Goal: Check status: Check status

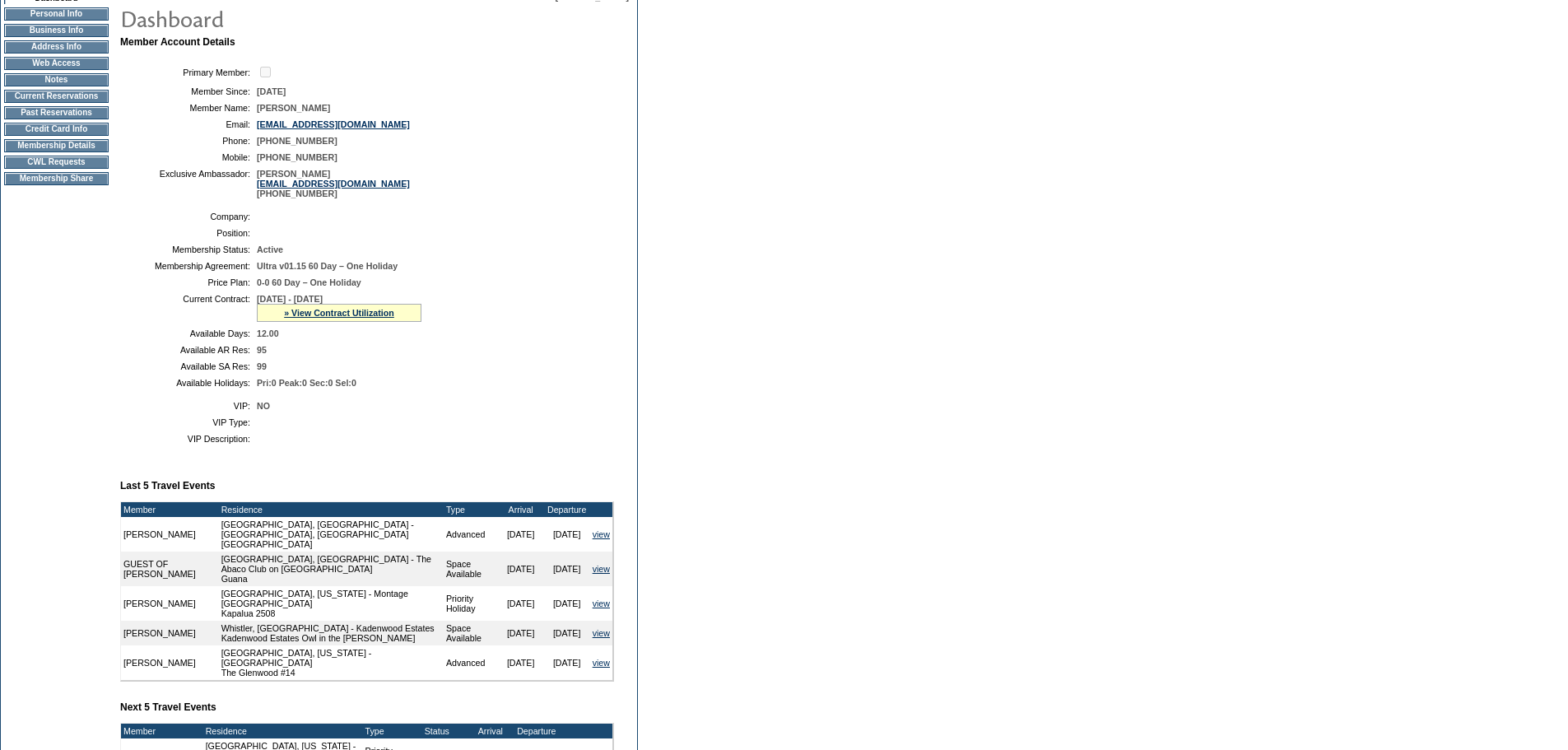
scroll to position [165, 0]
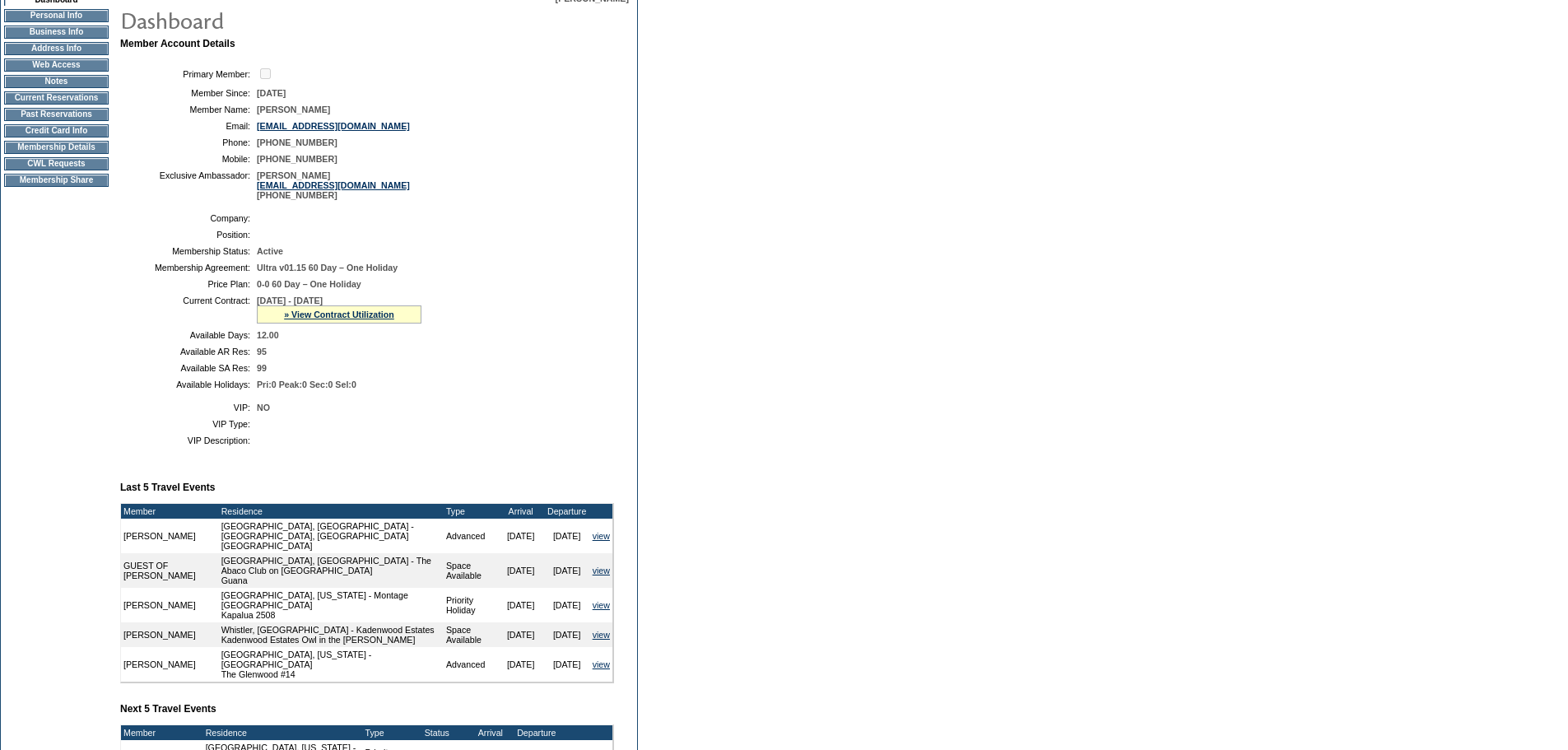
click at [39, 170] on td "CWL Requests" at bounding box center [56, 164] width 104 height 13
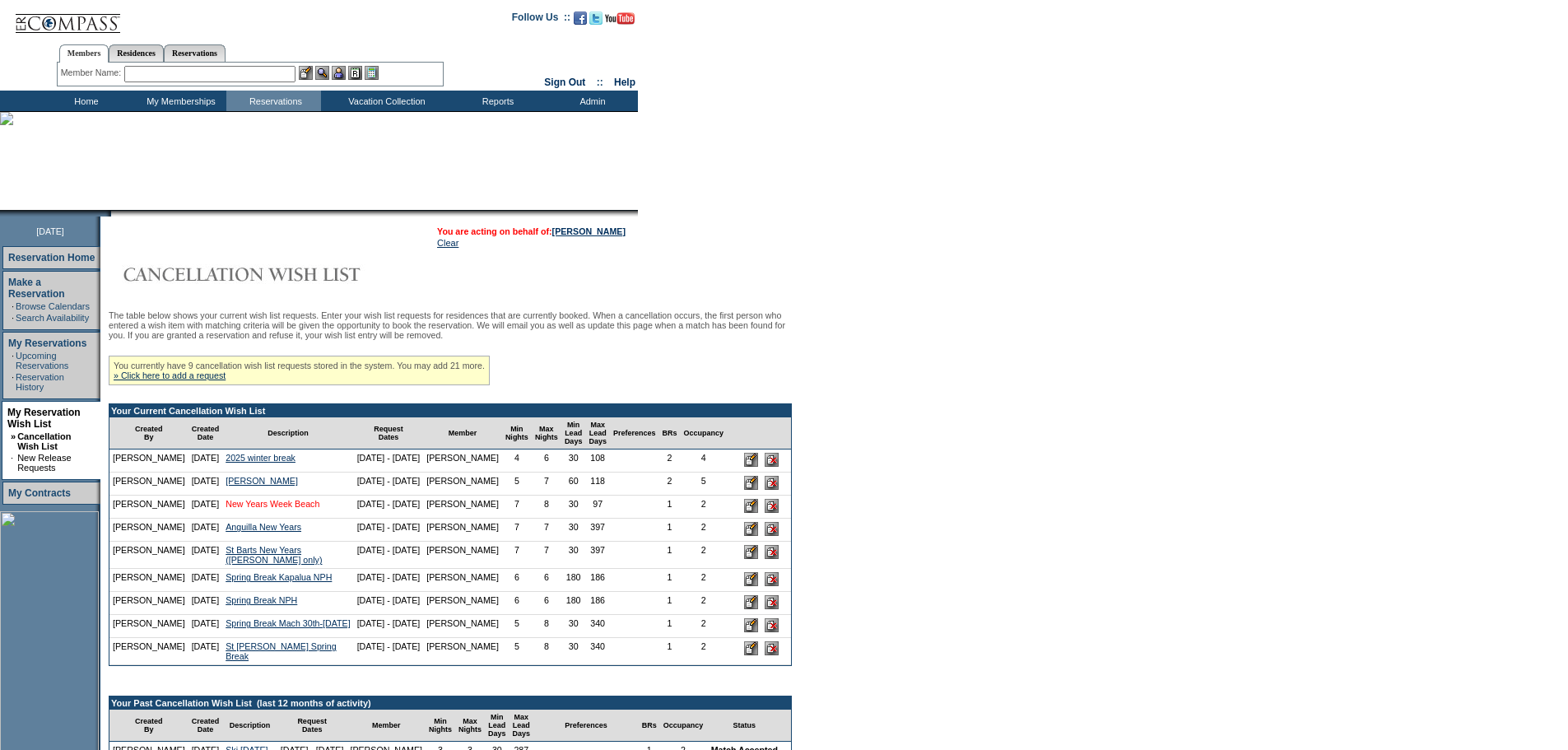
click at [259, 509] on link "New Years Week Beach" at bounding box center [273, 504] width 94 height 10
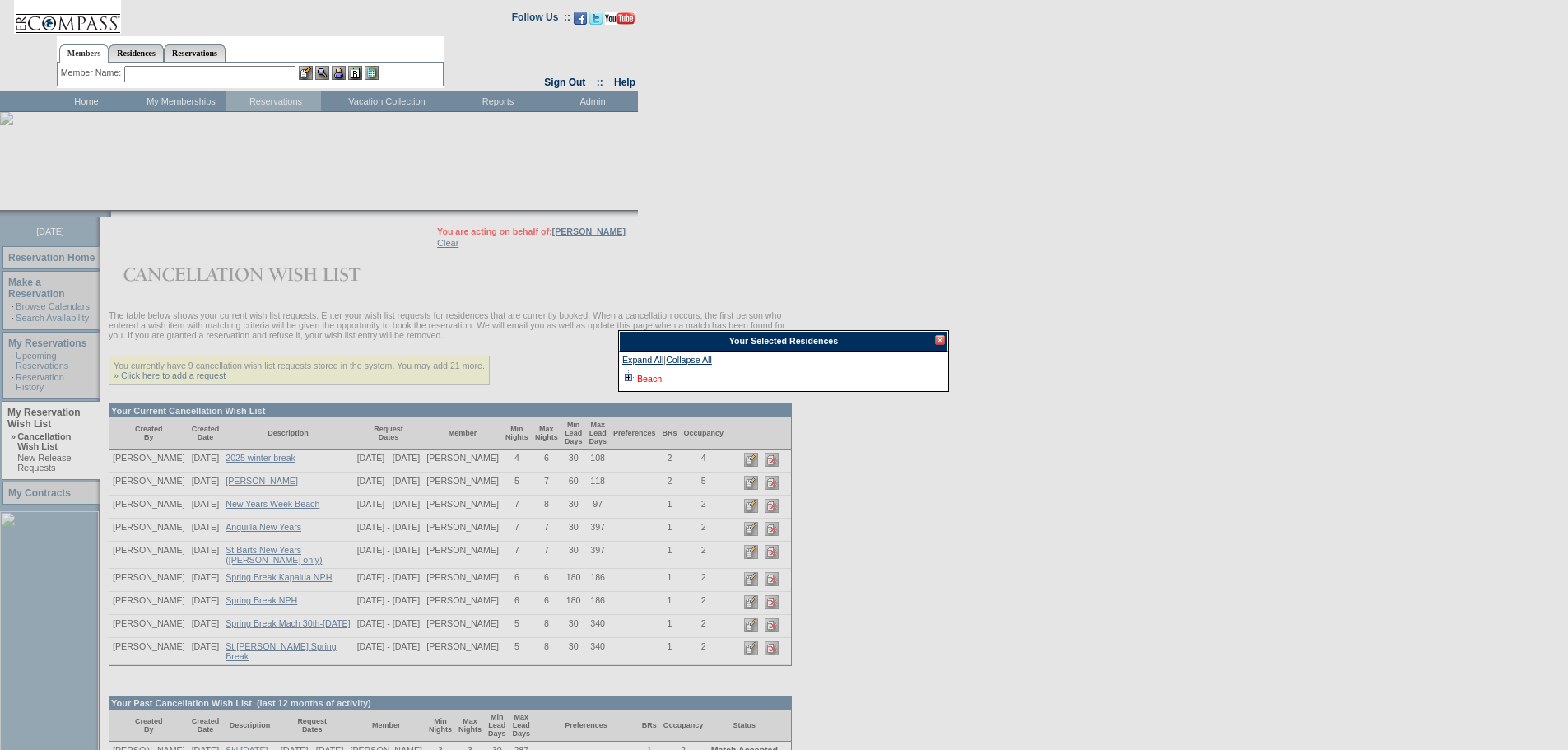
click at [637, 376] on link "Beach" at bounding box center [648, 379] width 24 height 10
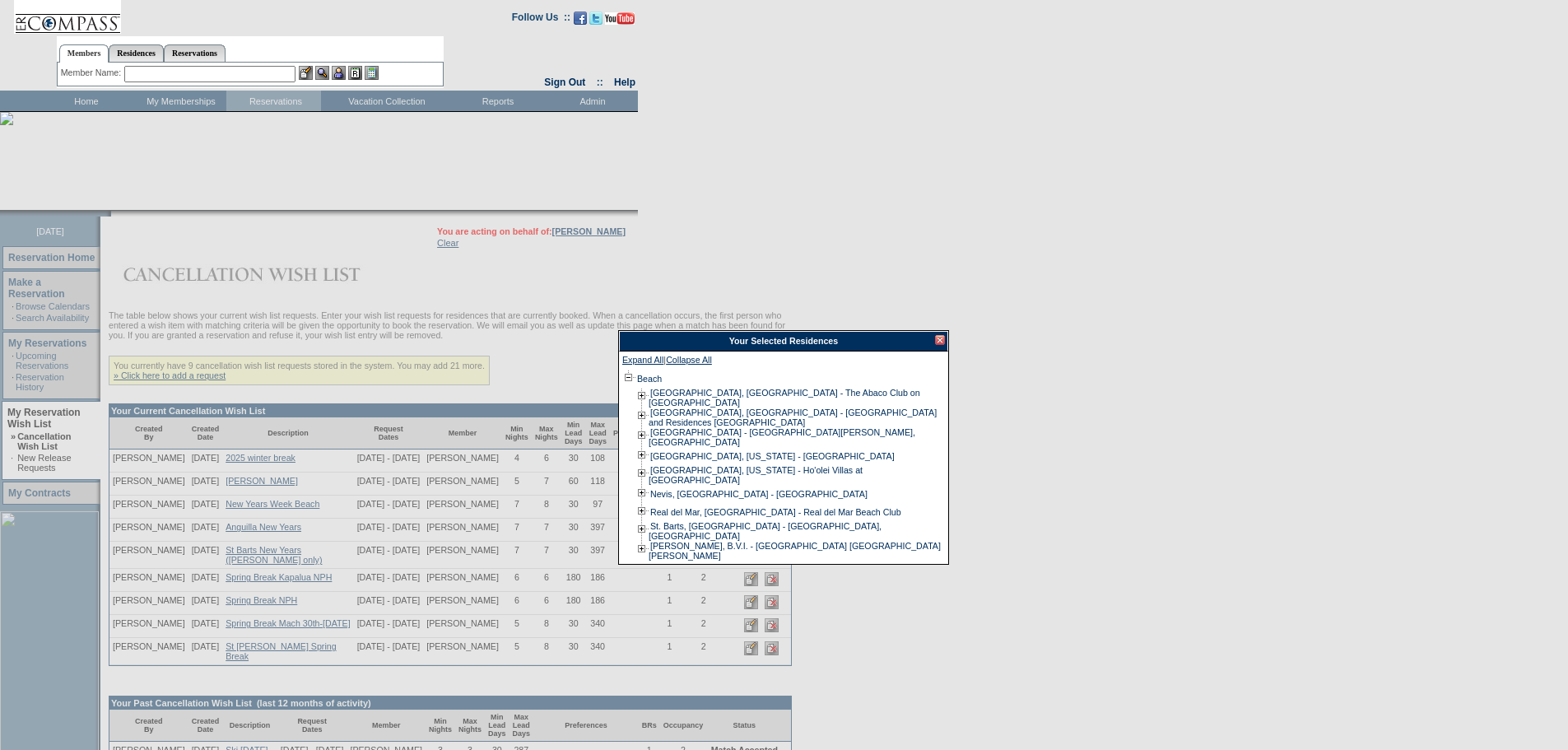
drag, startPoint x: 943, startPoint y: 341, endPoint x: 871, endPoint y: 278, distance: 95.7
click at [942, 341] on div at bounding box center [940, 340] width 10 height 10
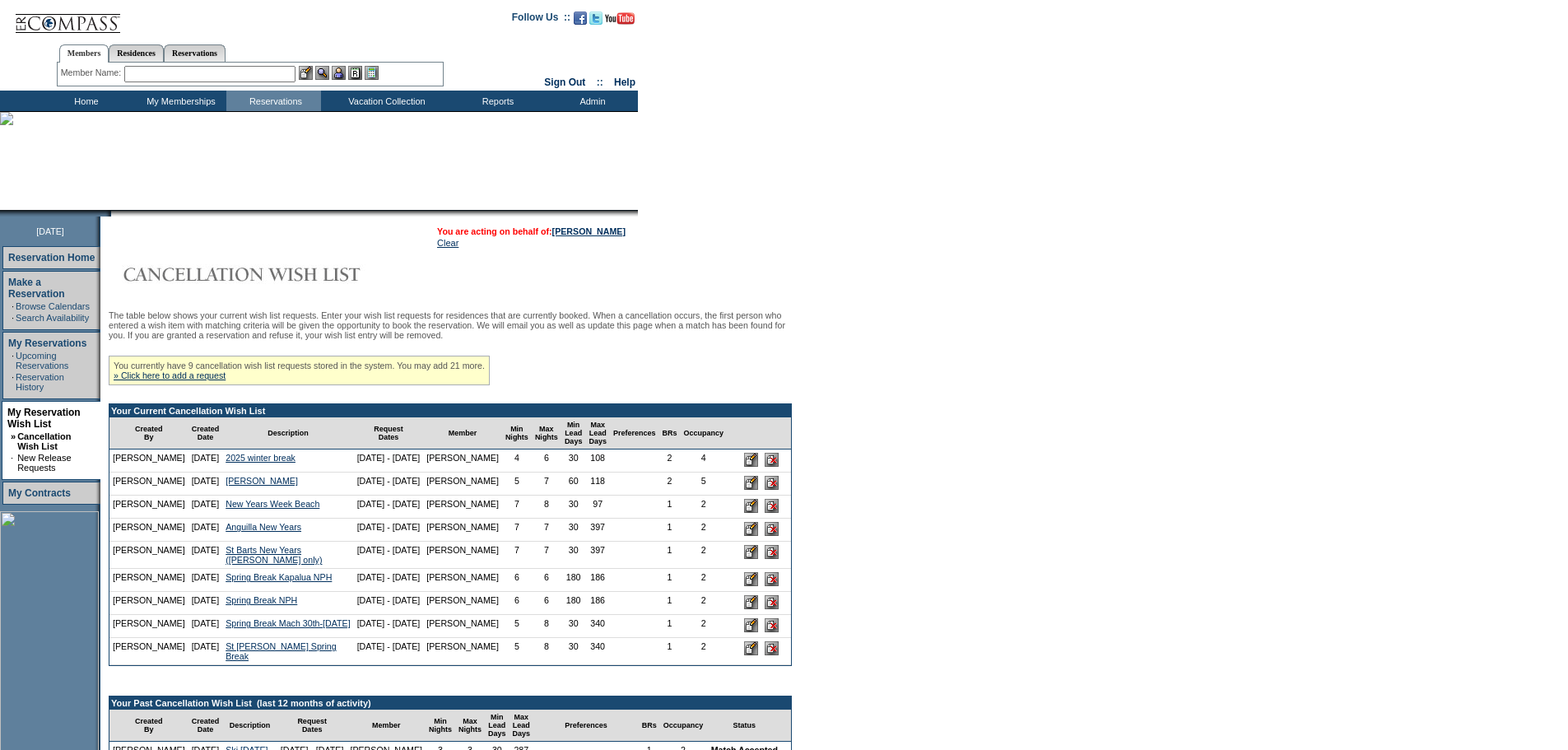
click at [357, 485] on nobr "12/23/25 - 1/3/26" at bounding box center [388, 480] width 63 height 10
click at [249, 485] on link "Natalie" at bounding box center [262, 480] width 72 height 10
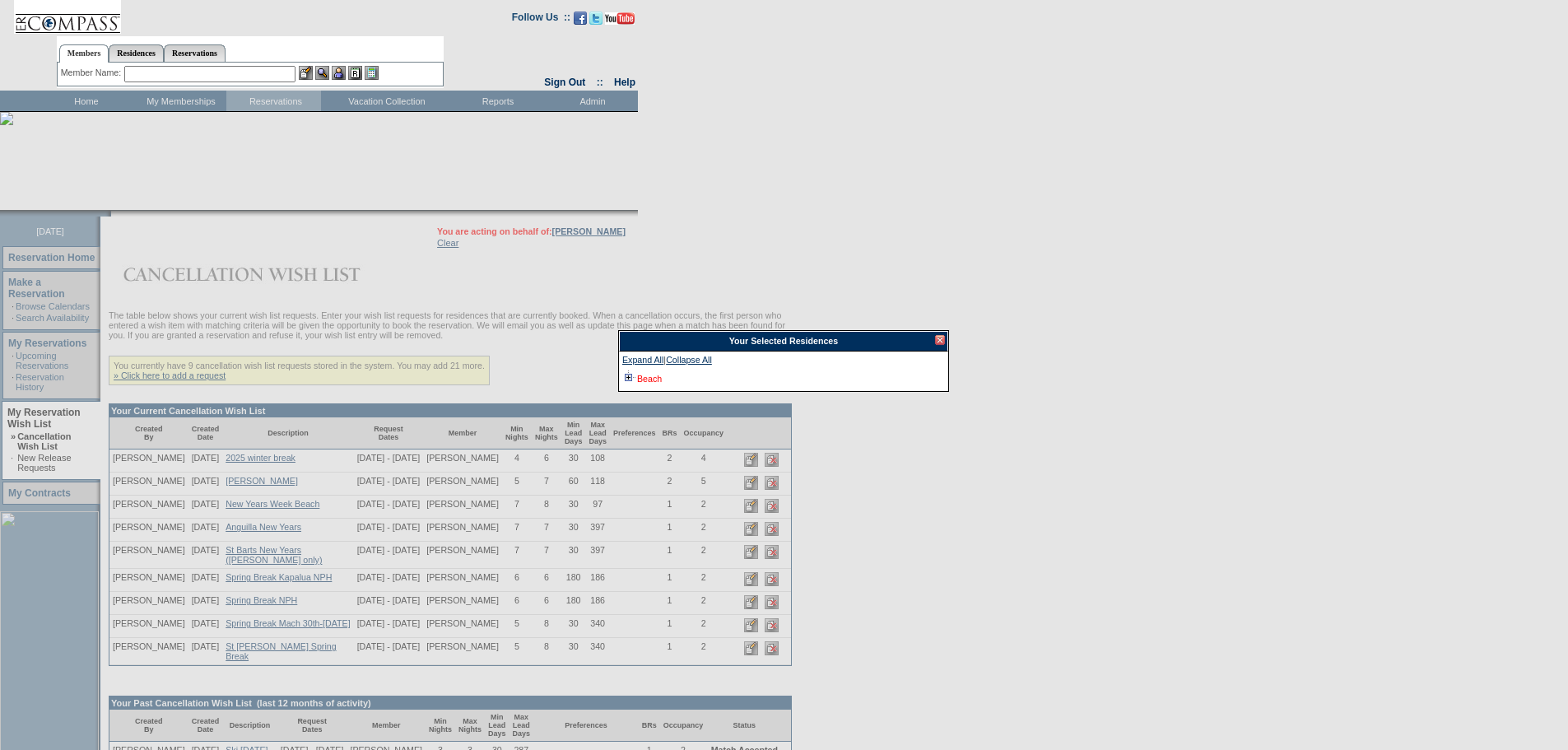
click at [646, 375] on link "Beach" at bounding box center [648, 379] width 24 height 10
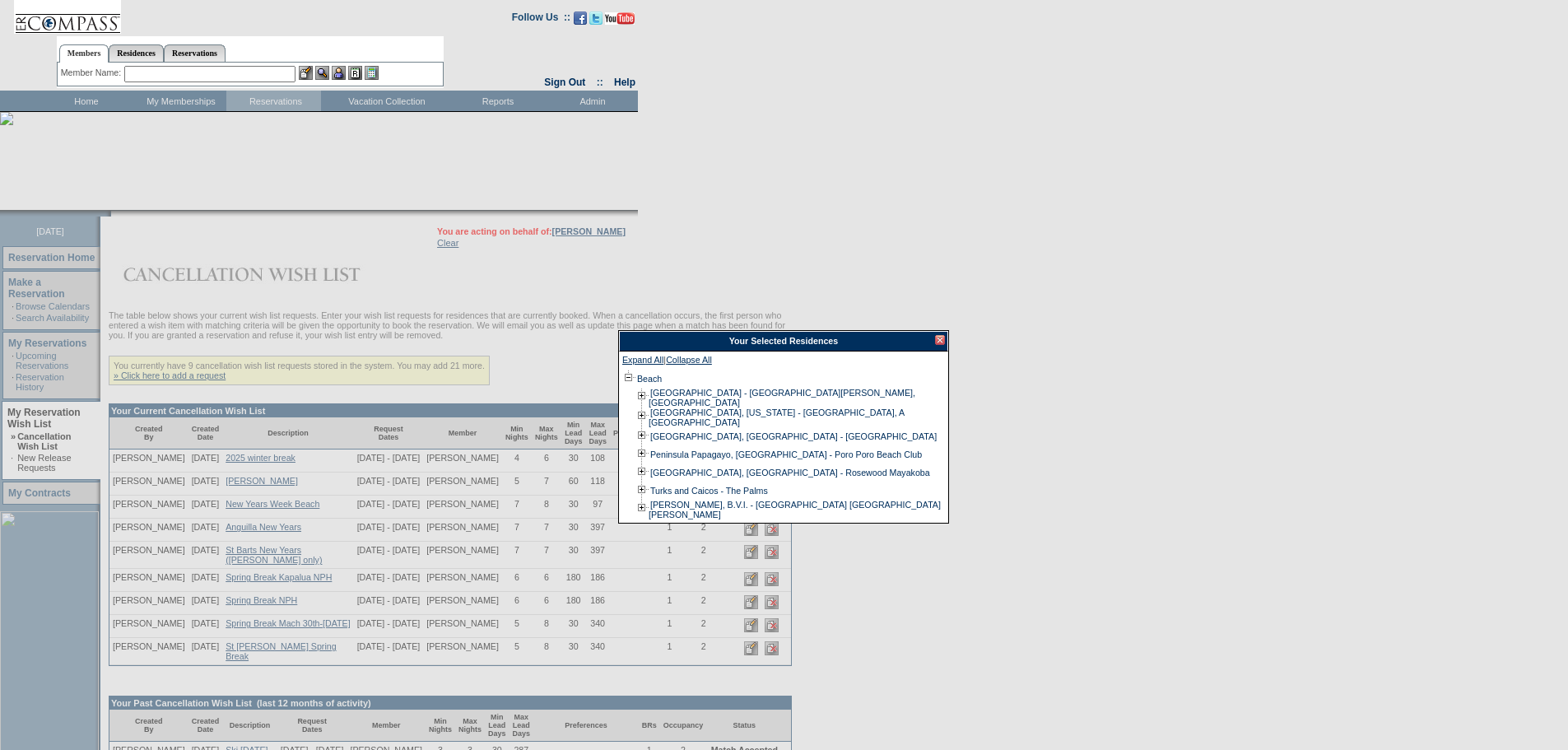
click at [939, 339] on div at bounding box center [940, 340] width 10 height 10
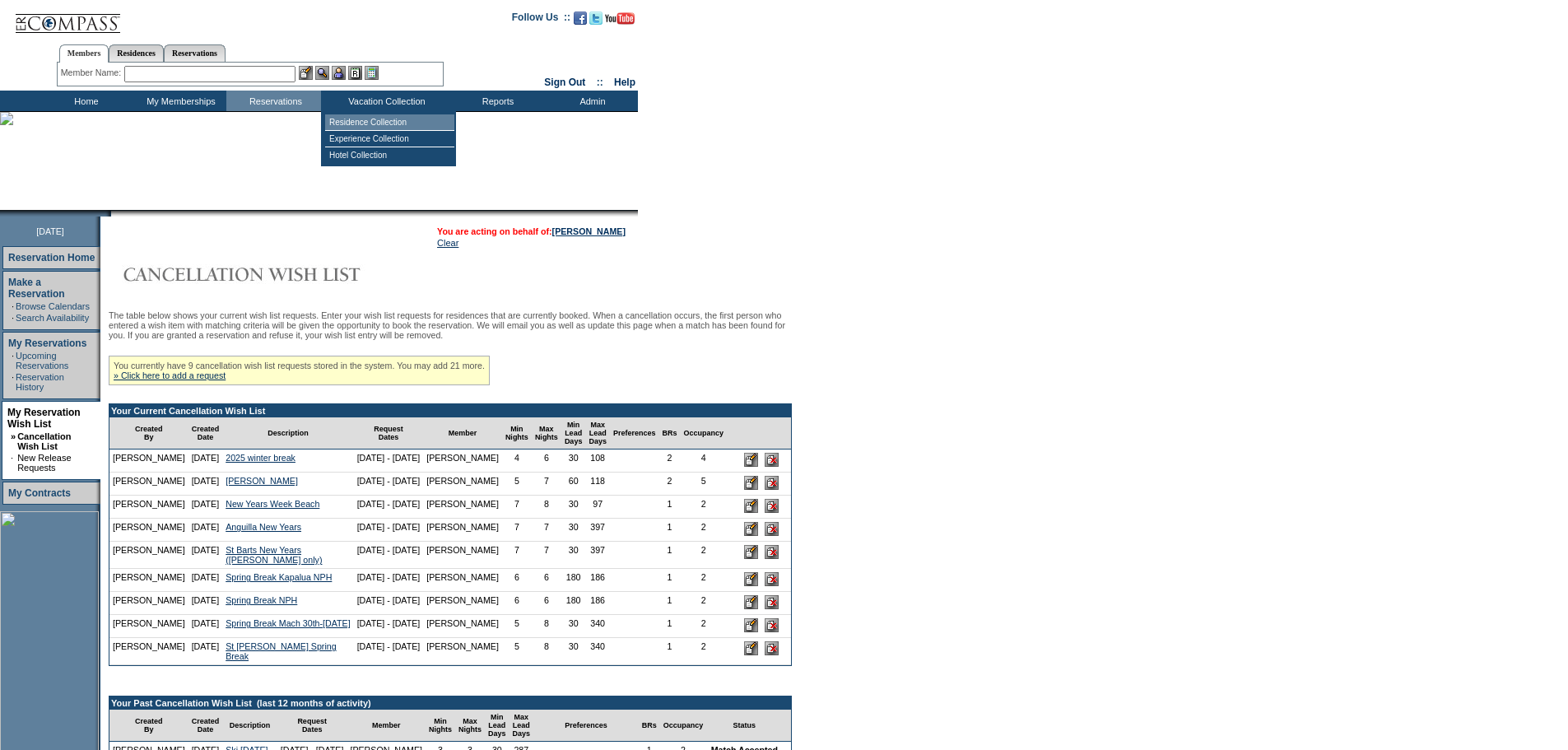
click at [378, 123] on td "Residence Collection" at bounding box center [390, 123] width 129 height 17
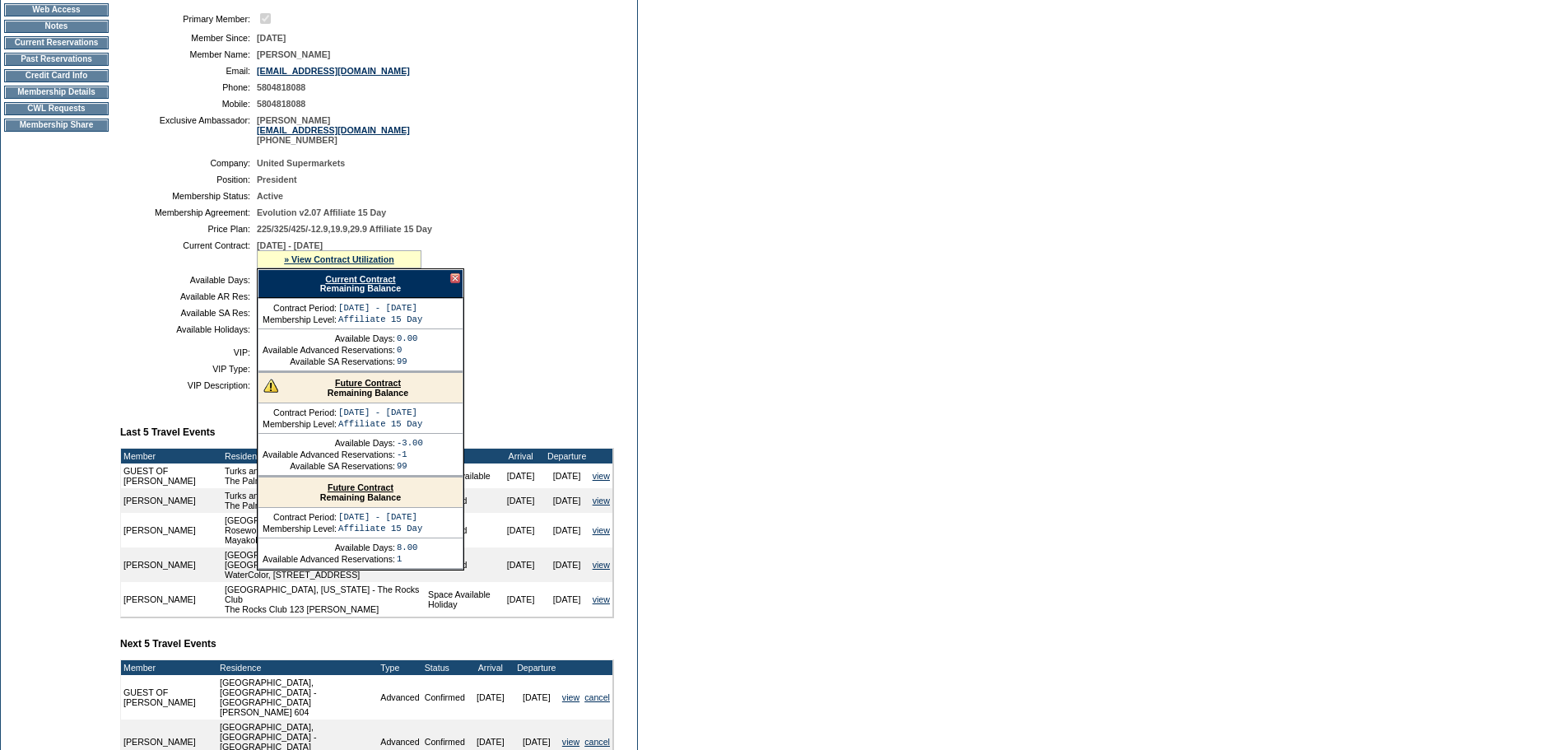
scroll to position [438, 0]
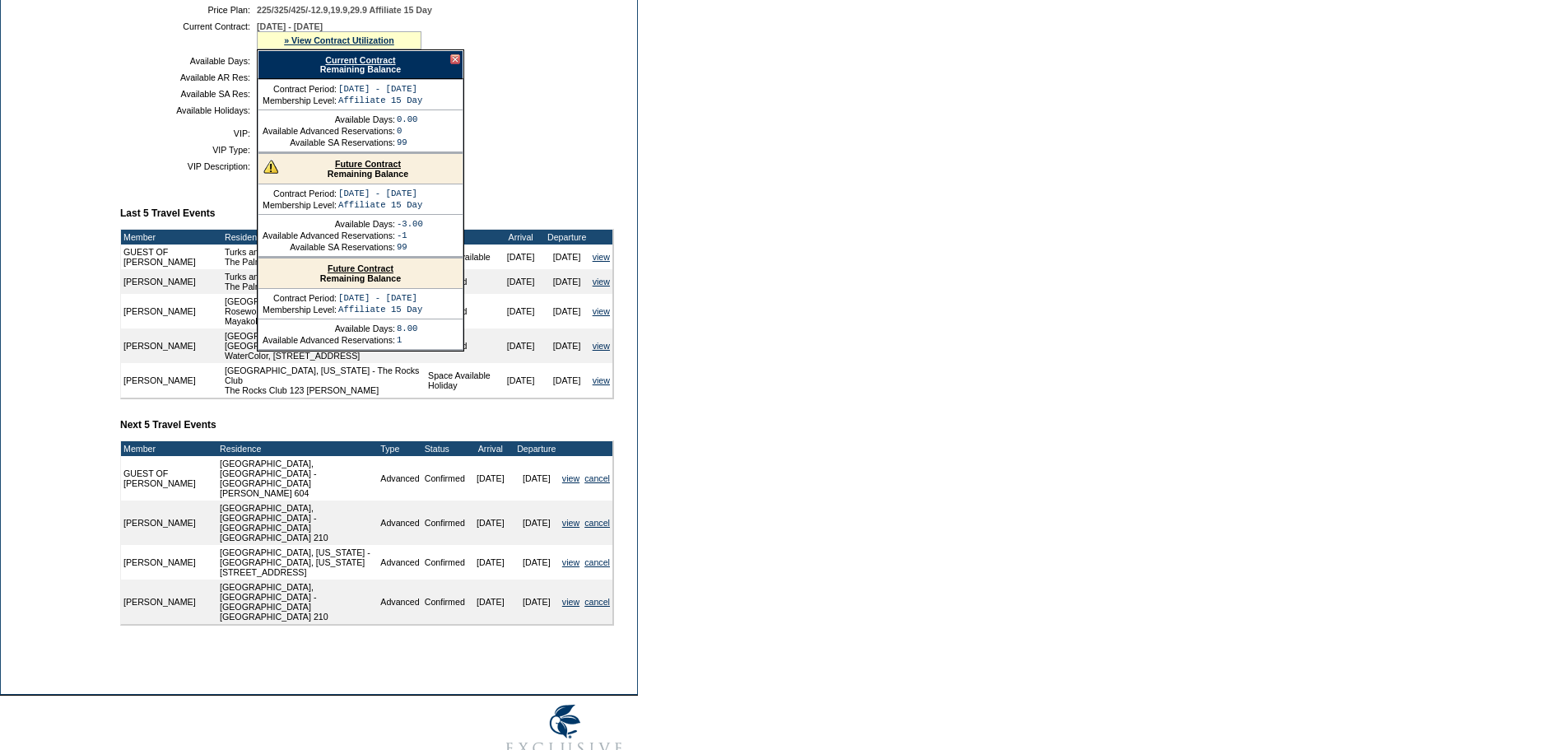
click at [359, 68] on div "Current Contract Remaining Balance" at bounding box center [360, 65] width 206 height 29
click at [358, 50] on div "» View Contract Utilization" at bounding box center [339, 40] width 165 height 18
click at [358, 45] on link "» View Contract Utilization" at bounding box center [338, 40] width 110 height 10
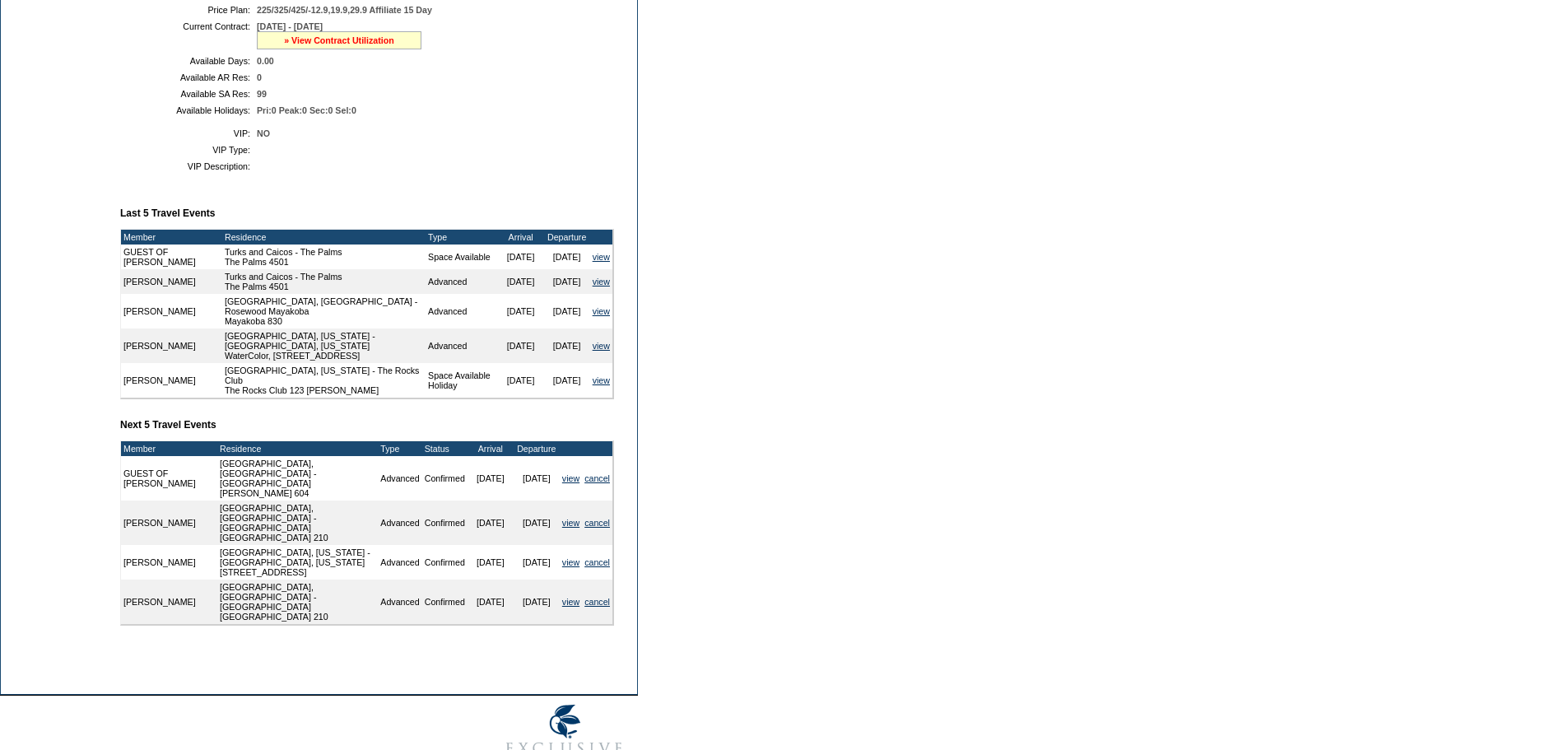
click at [349, 45] on link "» View Contract Utilization" at bounding box center [338, 40] width 110 height 10
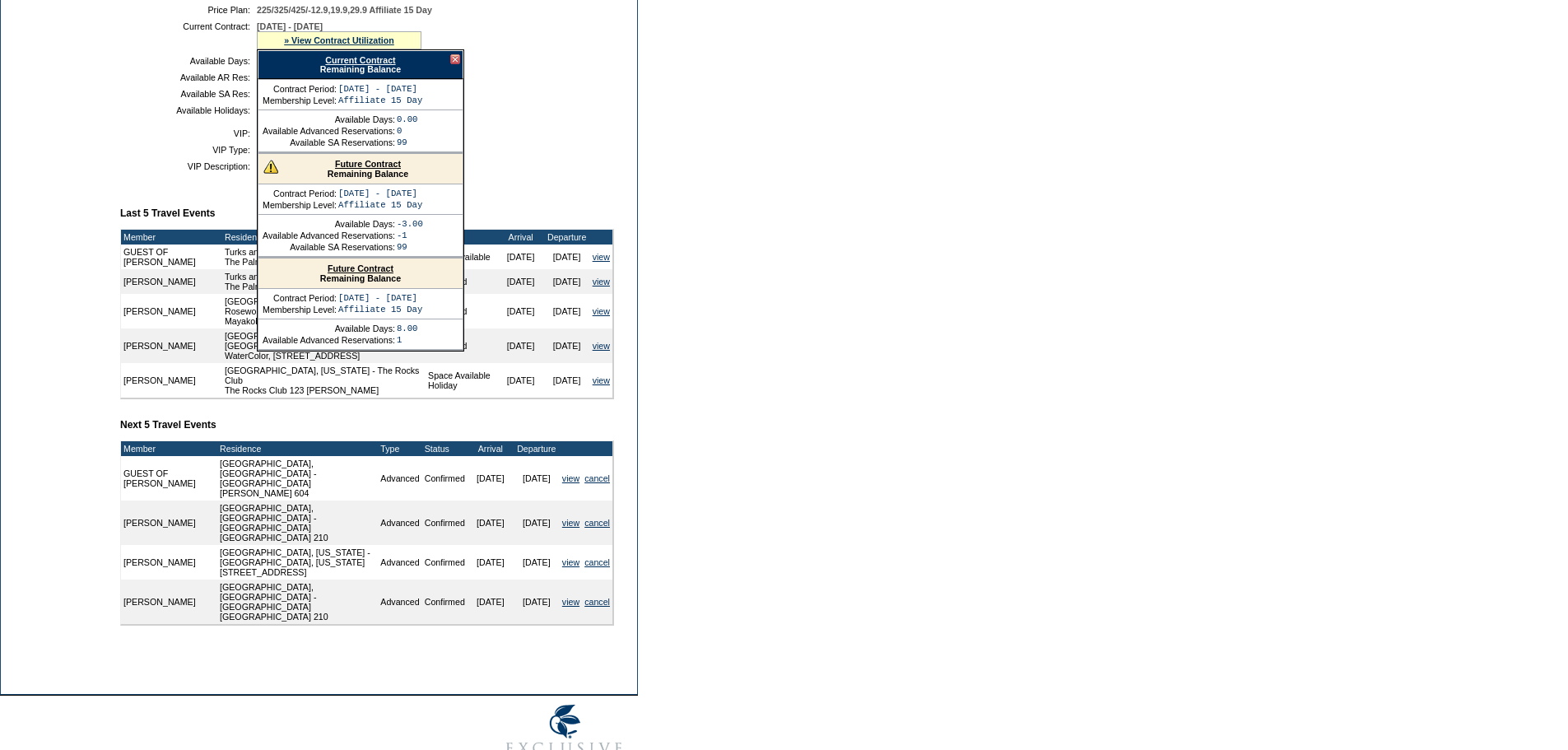
click at [349, 65] on link "Current Contract" at bounding box center [359, 60] width 70 height 10
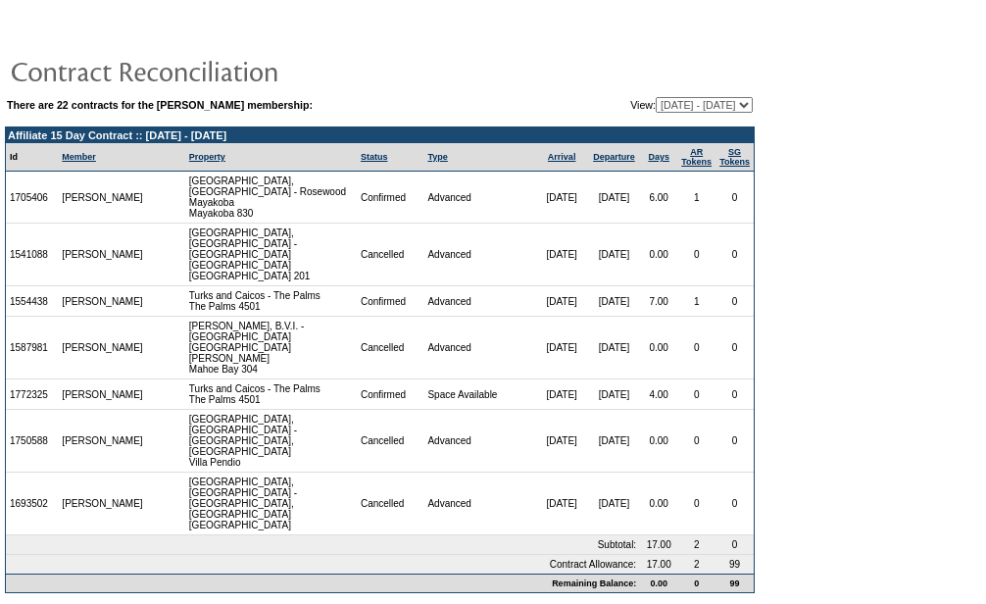
click at [683, 104] on select "[DATE] - [DATE] [DATE] - [DATE] [DATE] - [DATE] [DATE] - [DATE] [DATE] - [DATE]…" at bounding box center [704, 105] width 97 height 16
select select "127348"
click at [656, 98] on select "[DATE] - [DATE] [DATE] - [DATE] [DATE] - [DATE] [DATE] - [DATE] [DATE] - [DATE]…" at bounding box center [704, 105] width 97 height 16
